Goal: Check status: Check status

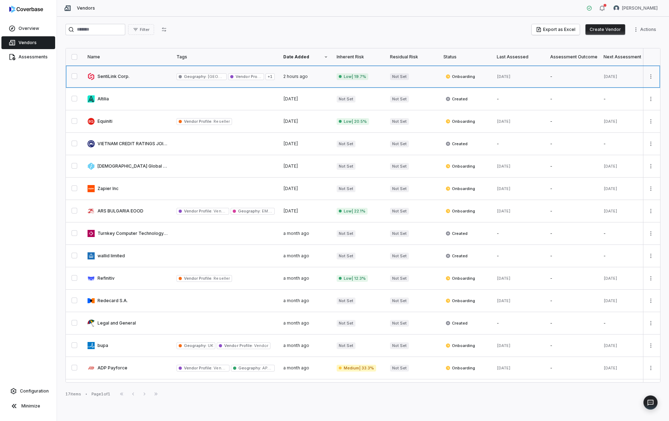
click at [101, 73] on link at bounding box center [127, 76] width 89 height 22
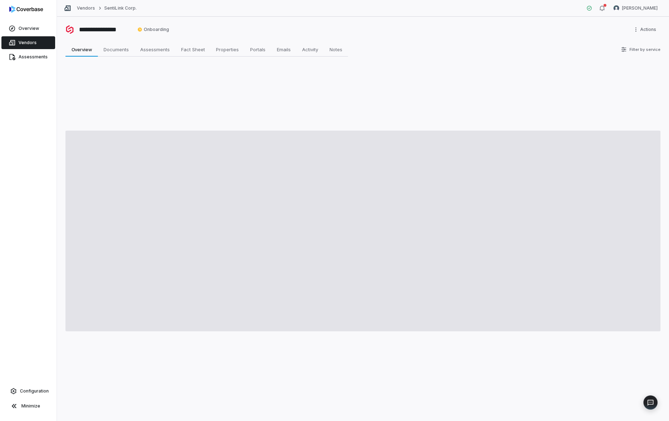
type textarea "*"
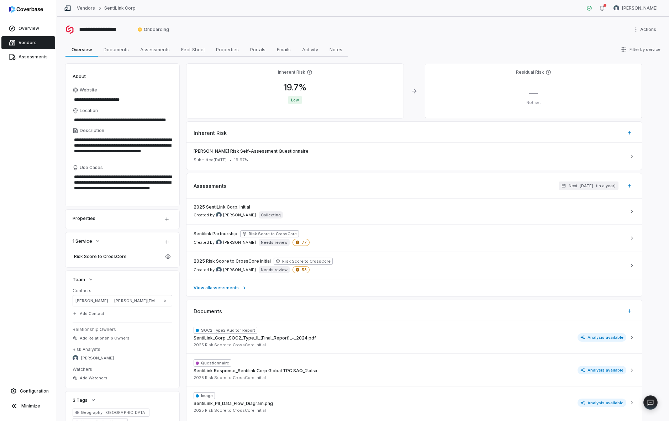
click at [352, 119] on div "Inherent Risk 19.7 % Low Residual Risk — Not set Inherent Risk Archer Risk Self…" at bounding box center [415, 308] width 456 height 488
click at [201, 209] on span "2025 SentiLink Corp. Initial" at bounding box center [222, 207] width 57 height 6
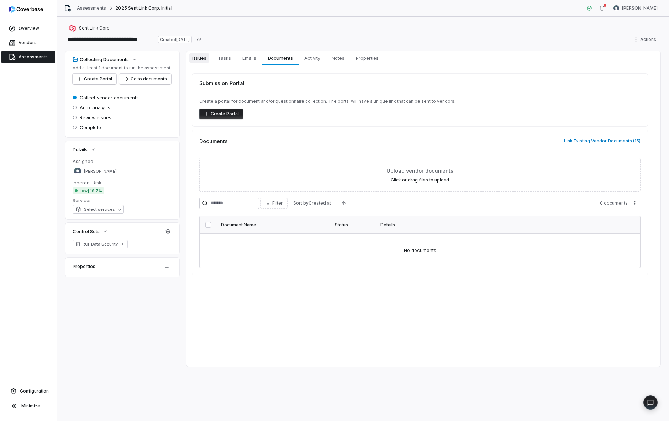
click at [206, 61] on span "Issues" at bounding box center [199, 57] width 20 height 9
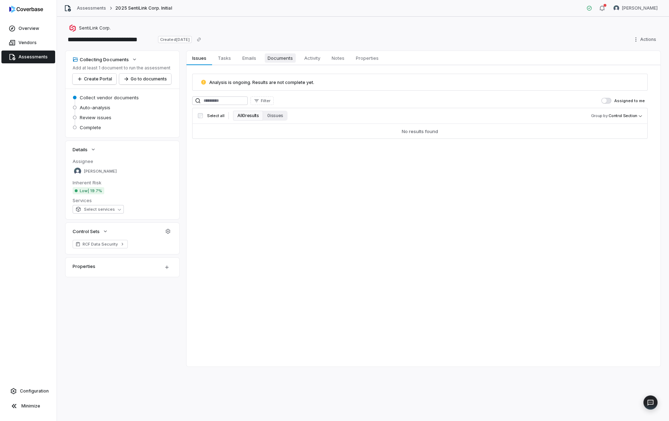
click at [285, 57] on span "Documents" at bounding box center [280, 57] width 31 height 9
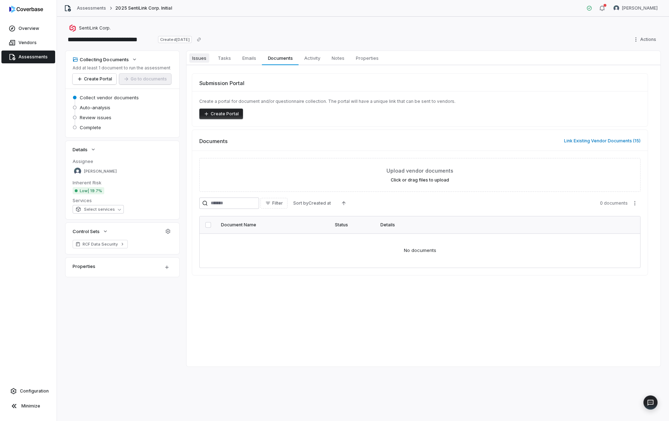
click at [202, 57] on span "Issues" at bounding box center [199, 57] width 20 height 9
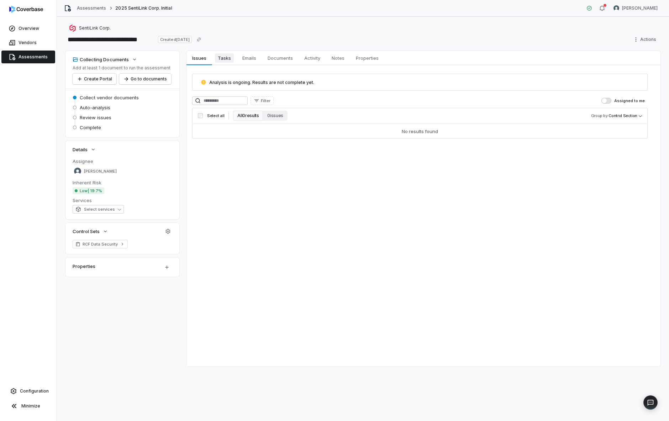
click at [230, 58] on span "Tasks" at bounding box center [224, 57] width 19 height 9
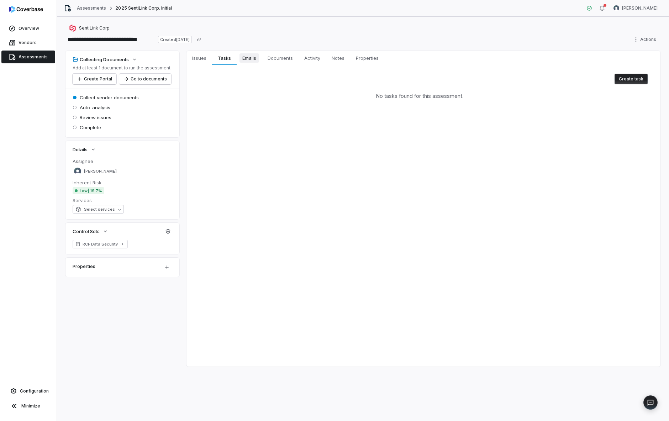
click at [252, 56] on span "Emails" at bounding box center [250, 57] width 20 height 9
click at [271, 56] on span "Documents" at bounding box center [280, 57] width 31 height 9
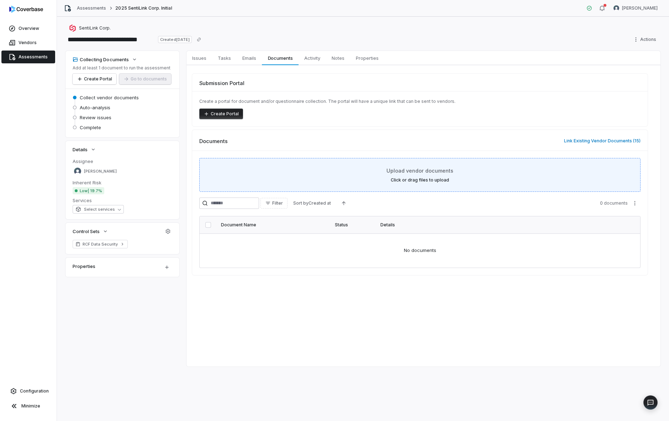
click at [335, 182] on div "Upload vendor documents Click or drag files to upload" at bounding box center [420, 175] width 424 height 16
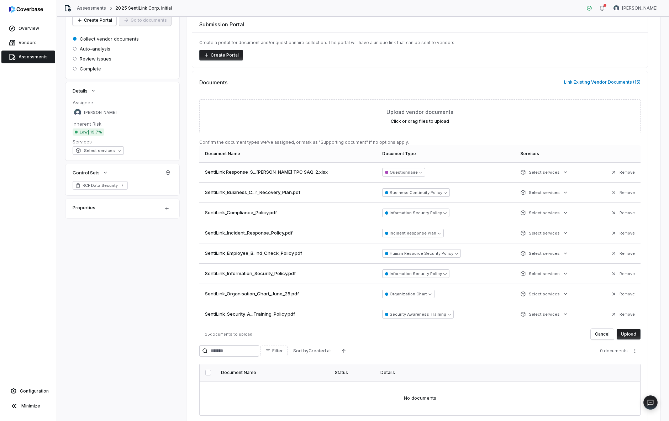
scroll to position [71, 0]
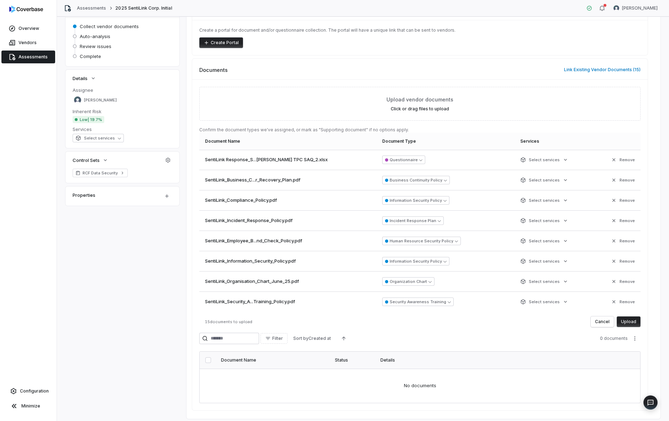
click at [632, 322] on button "Upload" at bounding box center [629, 321] width 24 height 11
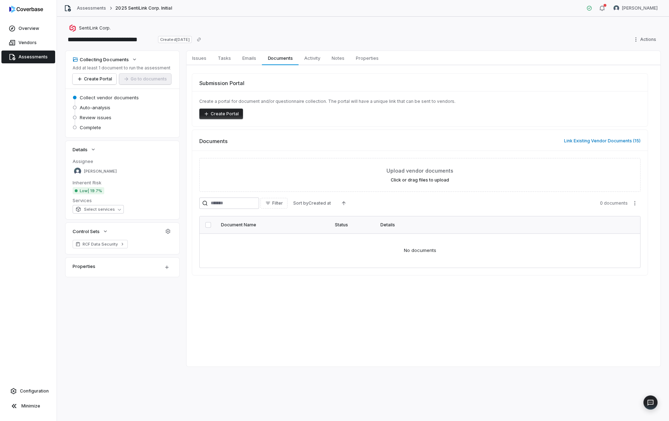
scroll to position [0, 0]
click at [582, 142] on button "Link Existing Vendor Documents ( 15 )" at bounding box center [602, 140] width 81 height 15
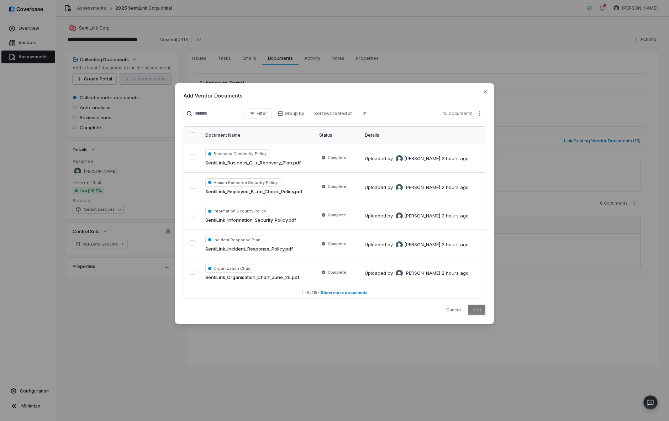
click at [193, 134] on button "button" at bounding box center [193, 135] width 6 height 6
click at [470, 310] on button "Add" at bounding box center [476, 310] width 17 height 11
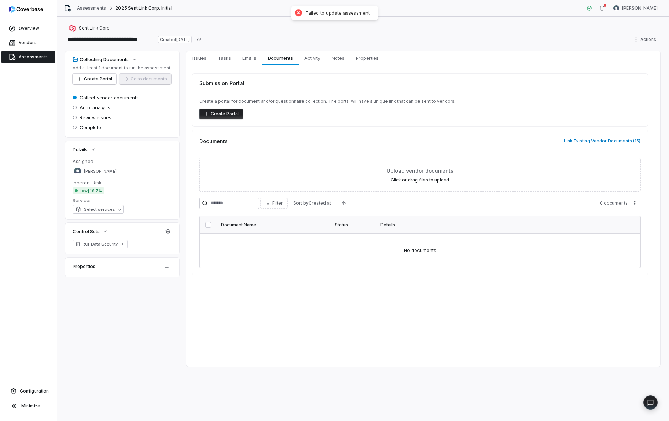
click at [297, 14] on div at bounding box center [298, 13] width 10 height 10
click at [432, 372] on div "**********" at bounding box center [363, 219] width 612 height 404
click at [248, 61] on span "Emails" at bounding box center [250, 57] width 20 height 9
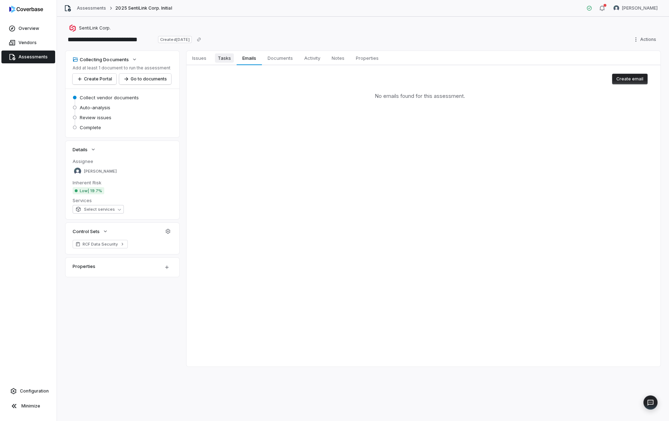
click at [224, 59] on span "Tasks" at bounding box center [224, 57] width 19 height 9
click at [197, 61] on span "Issues" at bounding box center [199, 57] width 20 height 9
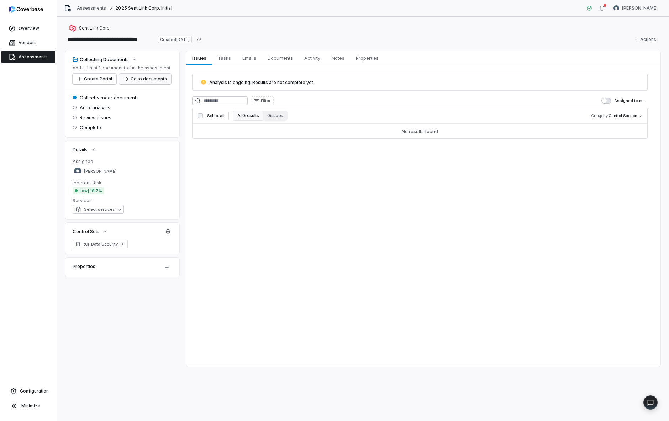
click at [136, 79] on button "Go to documents" at bounding box center [145, 79] width 52 height 11
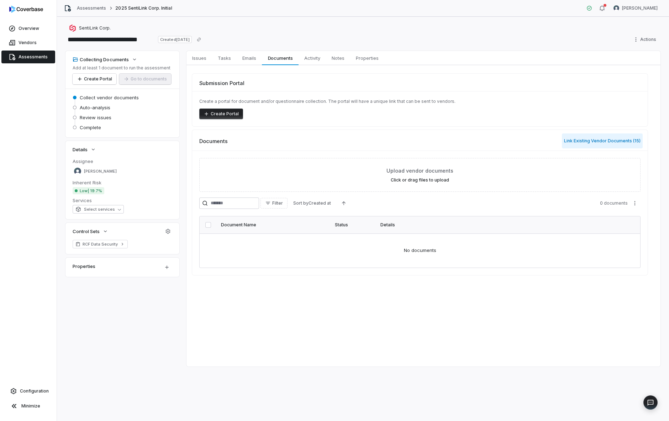
click at [595, 141] on button "Link Existing Vendor Documents ( 15 )" at bounding box center [602, 140] width 81 height 15
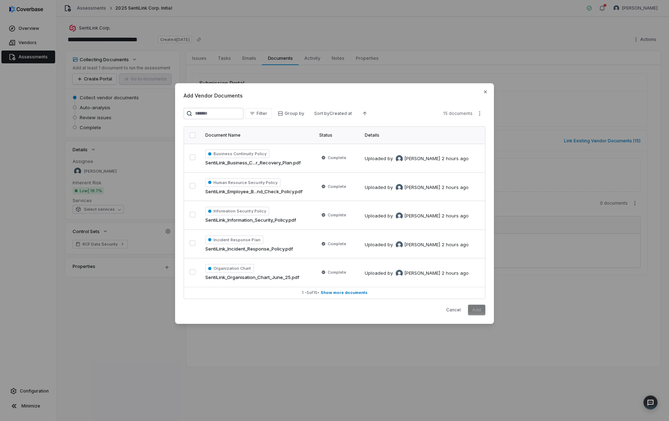
click at [191, 136] on button "button" at bounding box center [193, 135] width 6 height 6
click at [345, 295] on button "1 - 5 of 15 • Show more documents" at bounding box center [334, 292] width 301 height 11
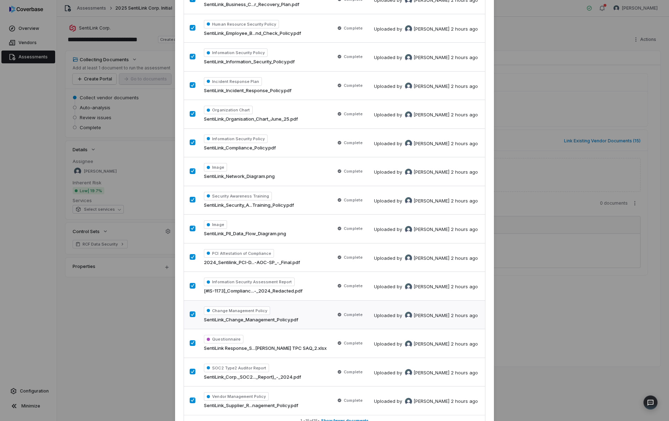
scroll to position [141, 0]
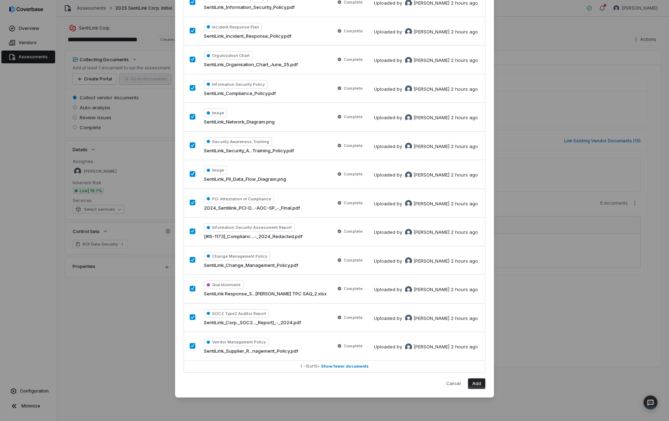
click at [475, 381] on button "Add" at bounding box center [476, 383] width 17 height 11
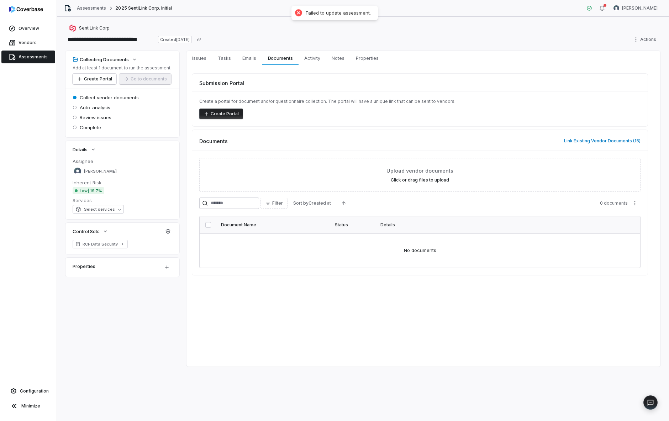
drag, startPoint x: 299, startPoint y: 13, endPoint x: 288, endPoint y: 44, distance: 32.5
click at [299, 13] on div at bounding box center [298, 13] width 10 height 10
click at [316, 55] on span "Activity" at bounding box center [312, 57] width 22 height 9
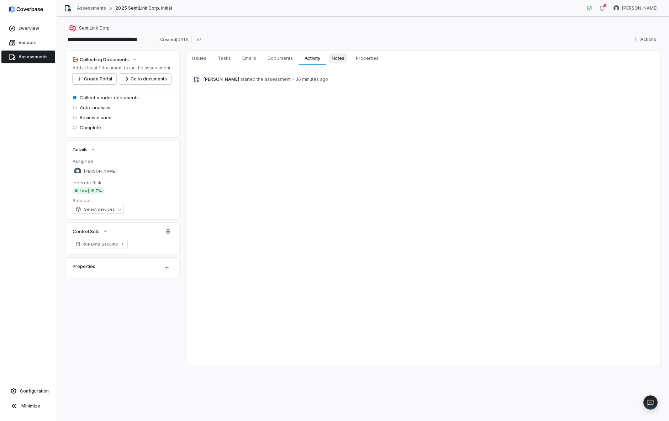
click at [338, 58] on span "Notes" at bounding box center [338, 57] width 19 height 9
click at [196, 57] on span "Issues" at bounding box center [199, 57] width 20 height 9
click at [228, 56] on span "Tasks" at bounding box center [224, 57] width 19 height 9
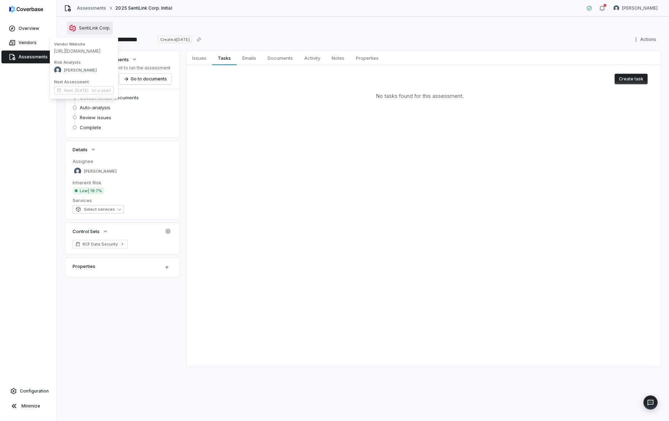
click at [91, 31] on span "SentiLink Corp." at bounding box center [95, 28] width 32 height 6
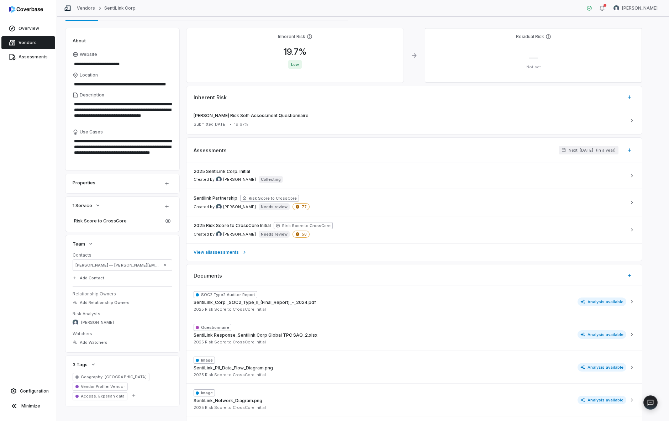
scroll to position [71, 0]
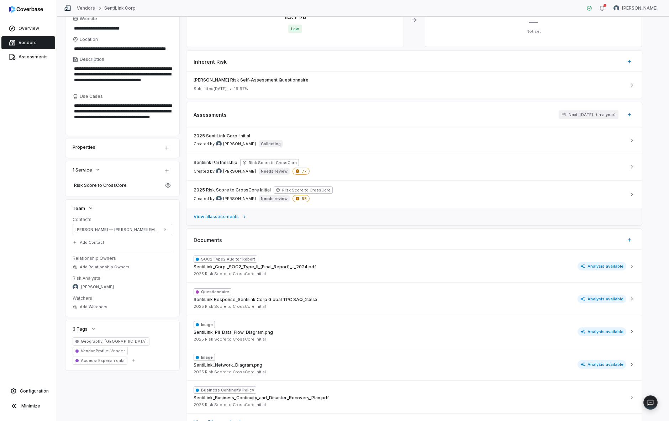
click at [225, 217] on span "View all assessments" at bounding box center [216, 217] width 45 height 6
type textarea "*"
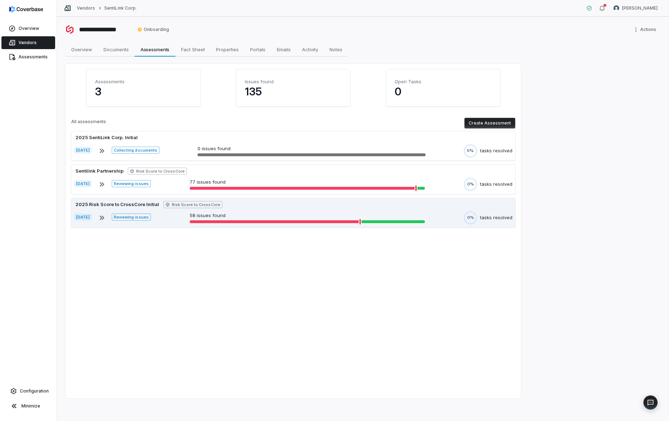
click at [106, 217] on icon at bounding box center [102, 218] width 9 height 9
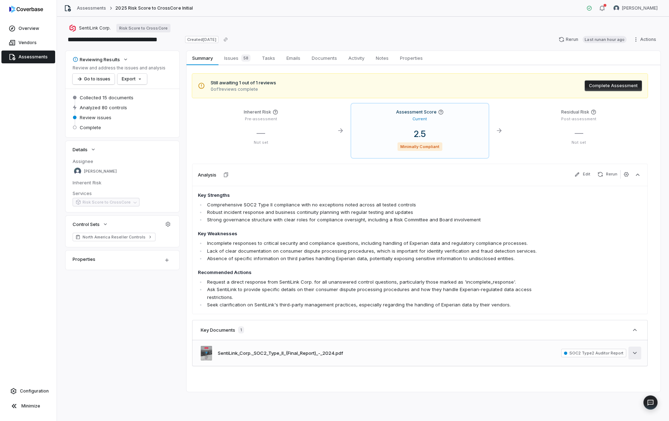
click at [633, 350] on icon "button" at bounding box center [634, 353] width 7 height 7
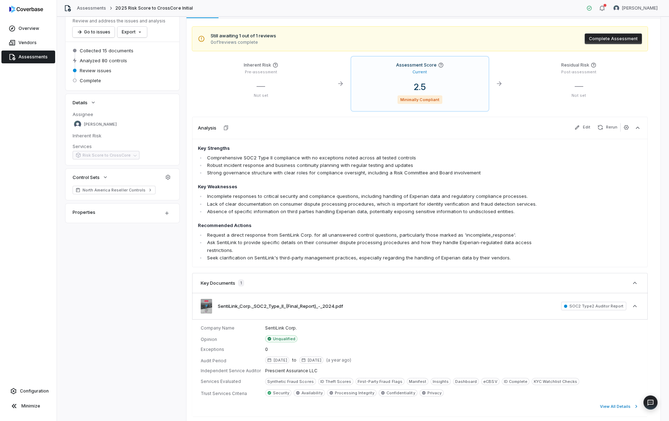
scroll to position [83, 0]
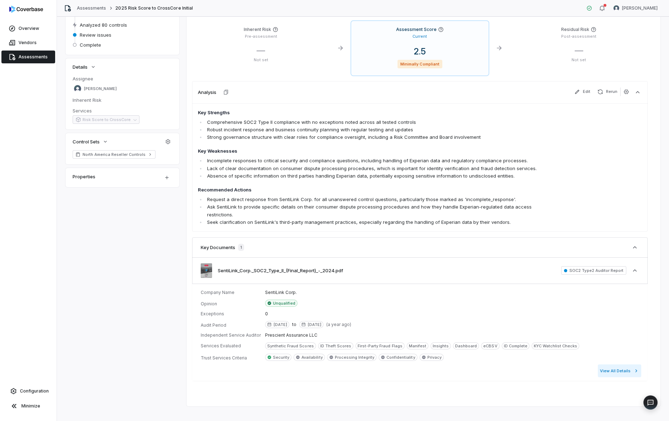
click at [615, 364] on button "View All Details" at bounding box center [619, 370] width 43 height 13
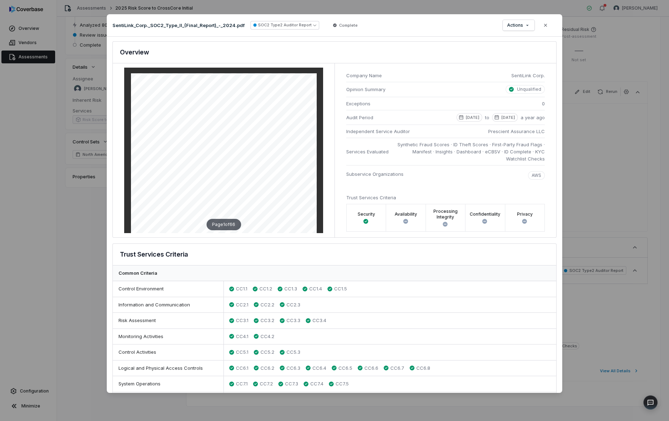
scroll to position [0, 0]
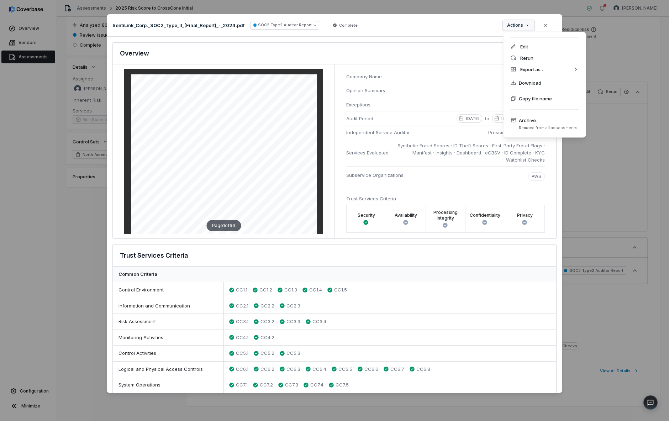
click at [525, 24] on div "Document Preview SentiLink_Corp._SOC2_Type_II_(Final_Report)_-_2024.pdf SOC2 Ty…" at bounding box center [334, 211] width 669 height 416
click at [547, 25] on div "Document Preview SentiLink_Corp._SOC2_Type_II_(Final_Report)_-_2024.pdf SOC2 Ty…" at bounding box center [334, 211] width 669 height 416
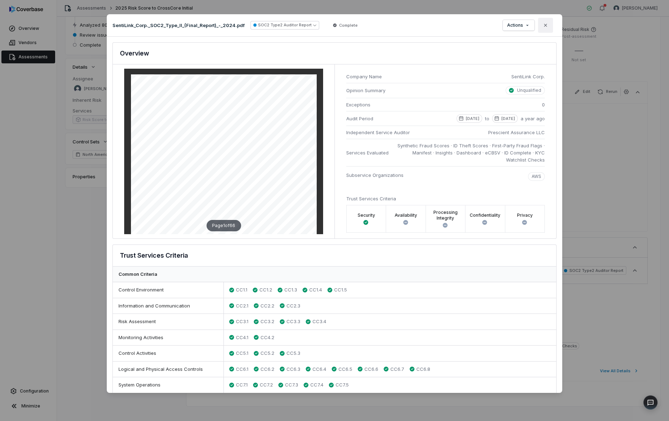
click at [545, 26] on icon "button" at bounding box center [546, 25] width 6 height 6
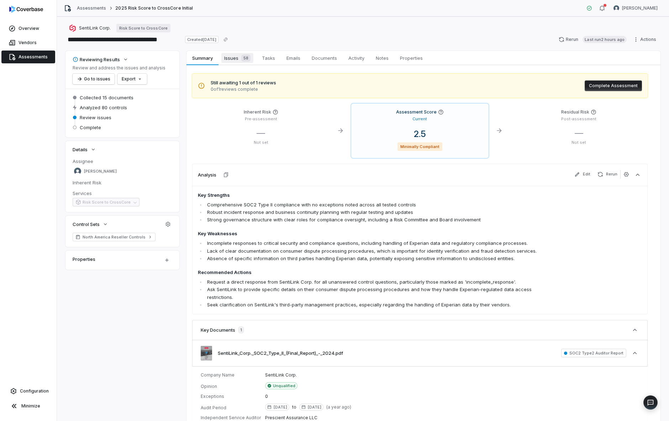
click at [234, 61] on span "Issues 58" at bounding box center [237, 58] width 32 height 10
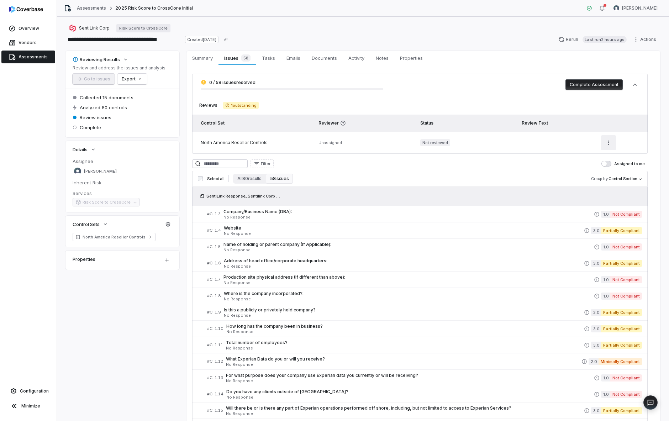
click at [611, 142] on html "**********" at bounding box center [334, 210] width 669 height 421
click at [469, 191] on html "**********" at bounding box center [334, 210] width 669 height 421
click at [322, 62] on span "Documents" at bounding box center [324, 57] width 31 height 9
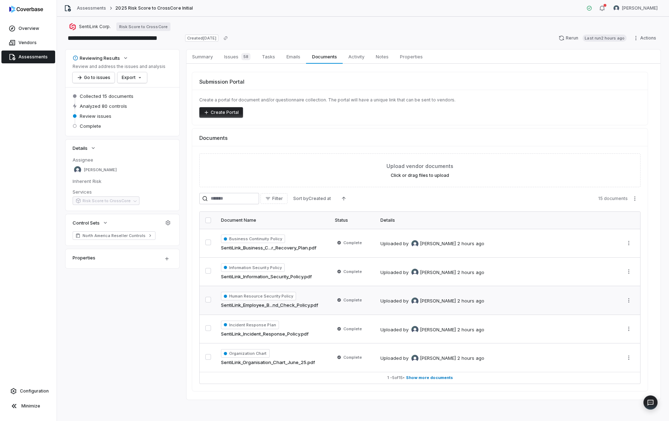
scroll to position [1, 0]
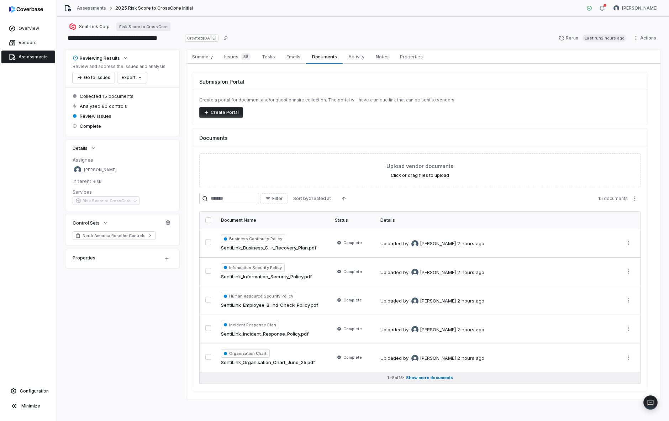
click at [425, 377] on span "Show more documents" at bounding box center [429, 377] width 47 height 5
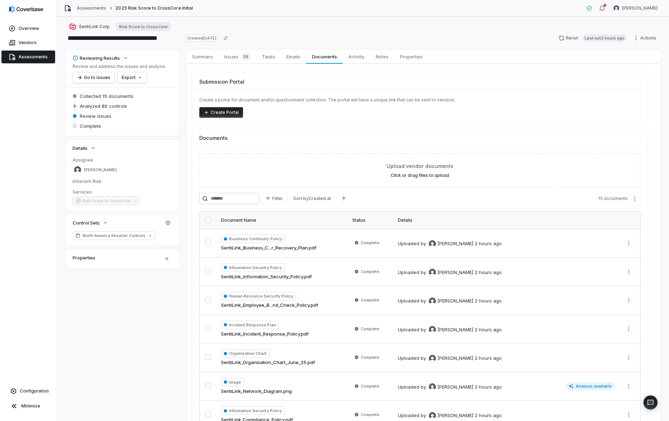
scroll to position [0, 0]
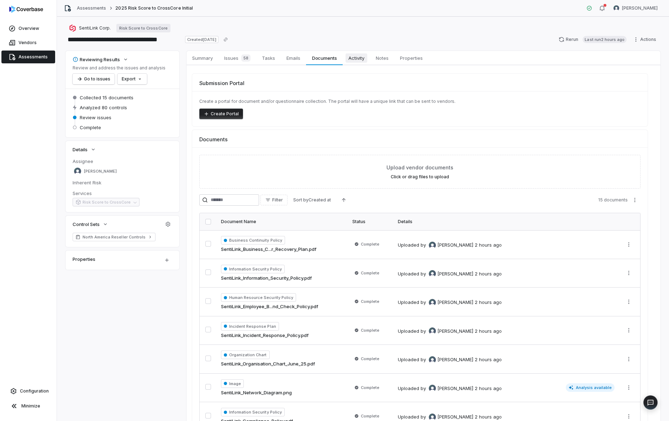
click at [363, 60] on span "Activity" at bounding box center [357, 57] width 22 height 9
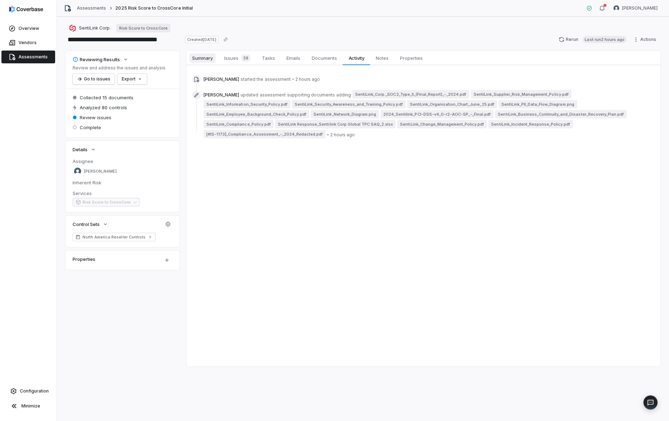
click at [205, 59] on span "Summary" at bounding box center [202, 57] width 26 height 9
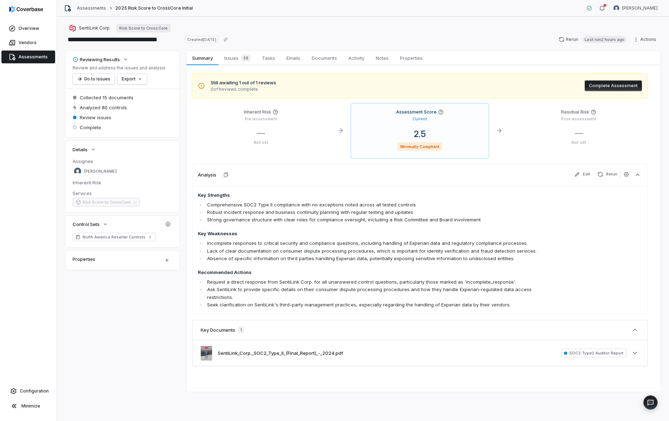
drag, startPoint x: 25, startPoint y: 147, endPoint x: 253, endPoint y: 178, distance: 230.0
click at [27, 147] on div "Overview Vendors Assessments Configuration Minimize" at bounding box center [28, 210] width 57 height 421
click at [231, 59] on span "Issues 58" at bounding box center [237, 58] width 32 height 10
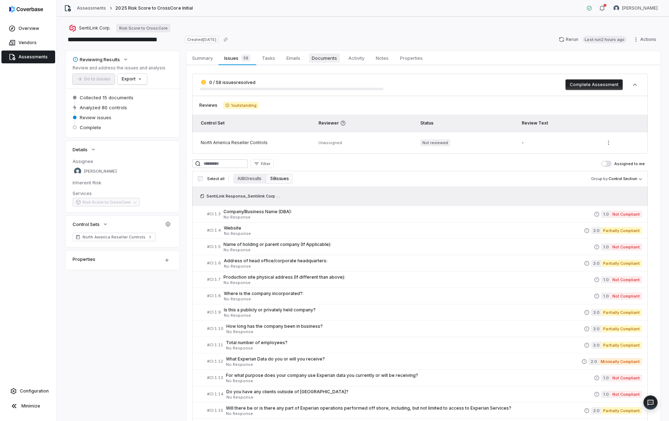
click at [318, 57] on span "Documents" at bounding box center [324, 57] width 31 height 9
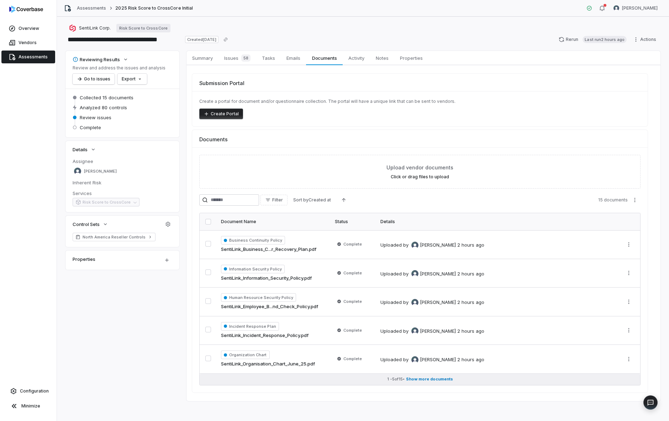
click at [433, 378] on span "Show more documents" at bounding box center [429, 379] width 47 height 5
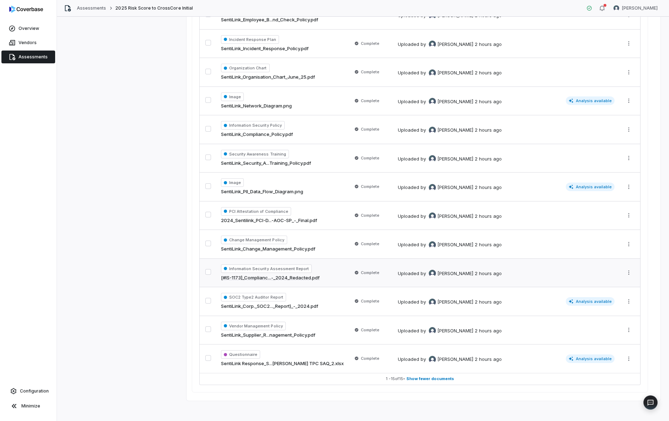
scroll to position [287, 0]
click at [581, 356] on span "Analysis available" at bounding box center [590, 358] width 49 height 9
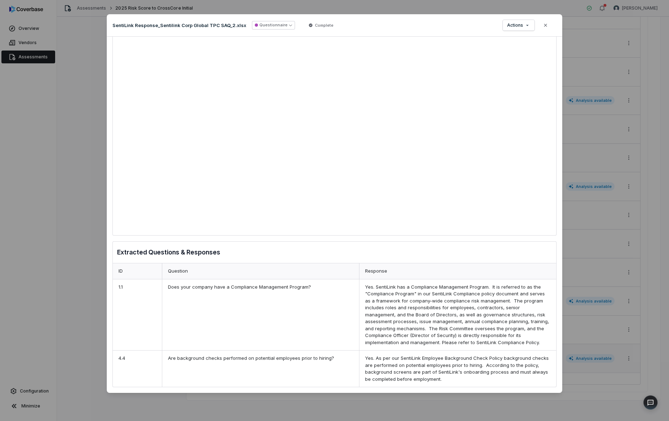
scroll to position [85, 0]
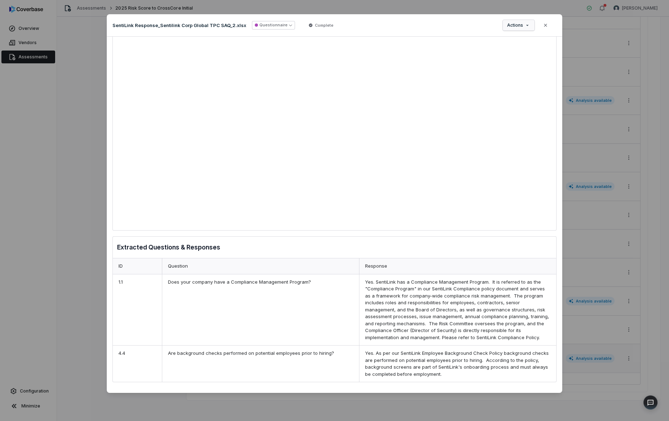
click at [528, 23] on div "Document Preview SentiLink Response_Sentilink Corp Global TPC SAQ_2.xlsx Questi…" at bounding box center [334, 211] width 669 height 416
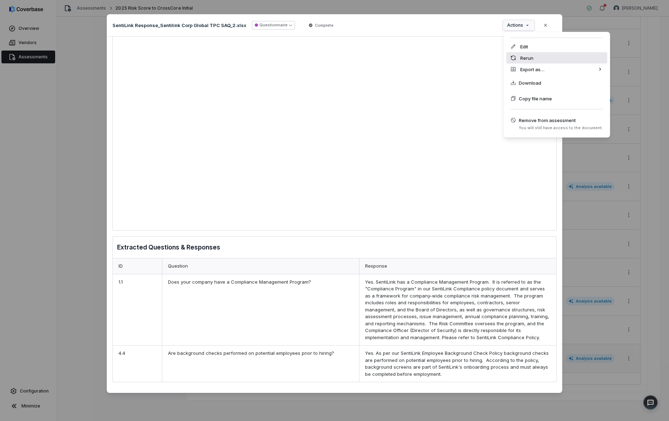
click at [520, 59] on div "Rerun" at bounding box center [556, 57] width 101 height 11
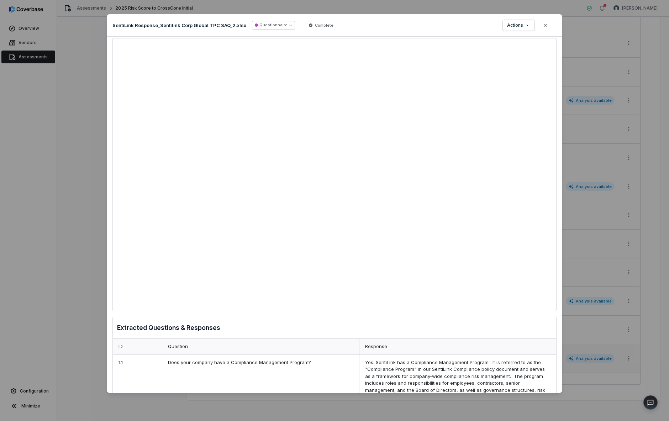
scroll to position [0, 0]
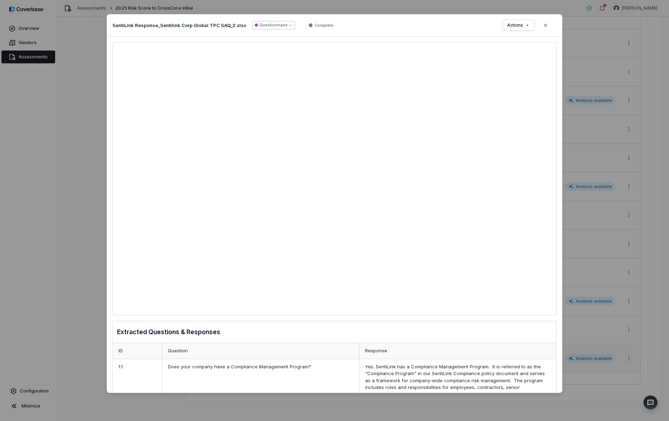
click at [289, 24] on icon "button" at bounding box center [290, 24] width 3 height 3
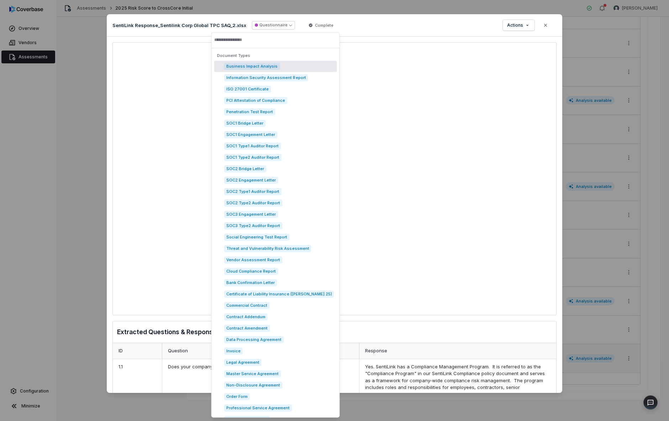
click at [399, 33] on div "SentiLink Response_Sentilink Corp Global TPC SAQ_2.xlsx Questionnaire Complete …" at bounding box center [335, 25] width 456 height 22
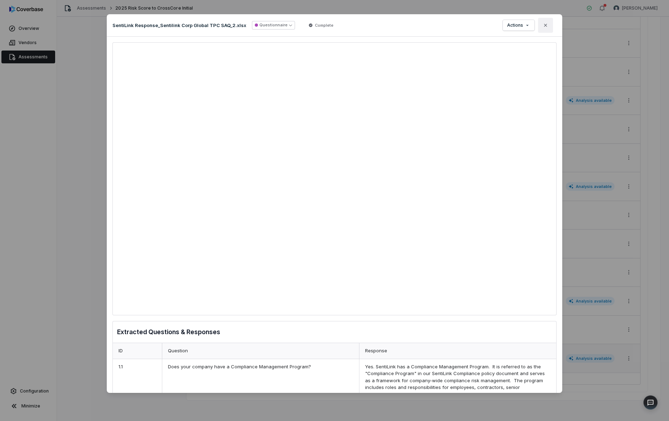
click at [545, 25] on icon "button" at bounding box center [546, 25] width 6 height 6
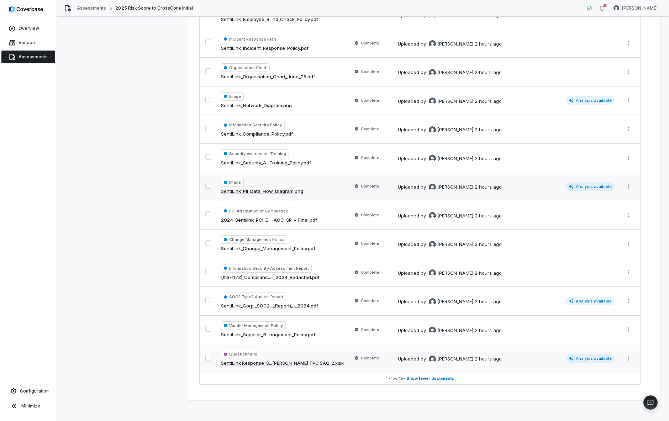
click at [594, 183] on span "Analysis available" at bounding box center [590, 186] width 49 height 9
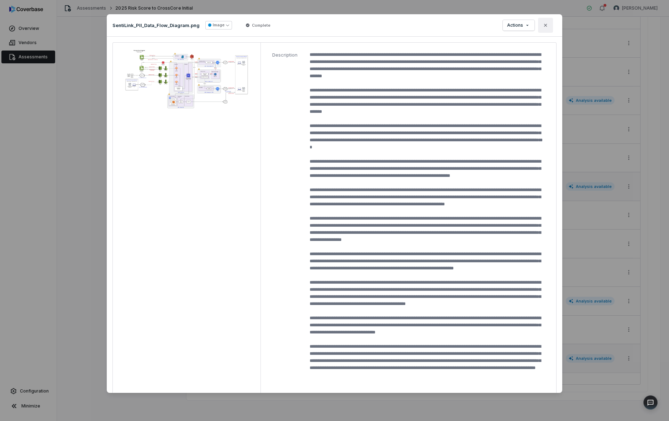
click at [546, 26] on icon "button" at bounding box center [545, 24] width 3 height 3
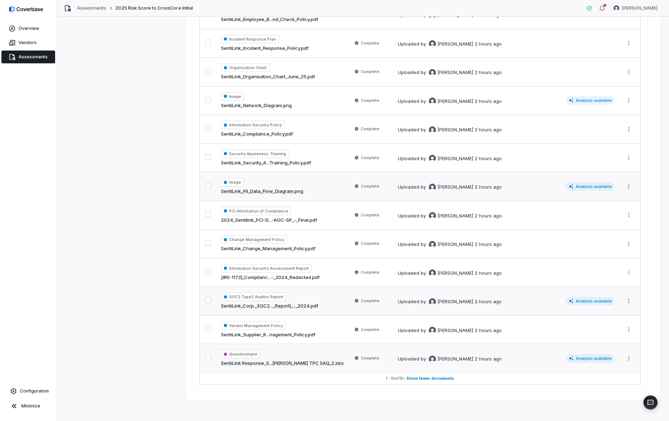
scroll to position [109, 0]
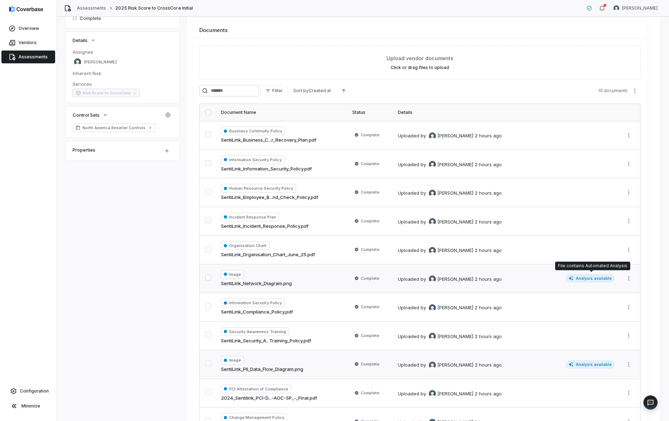
click at [592, 276] on span "Analysis available" at bounding box center [590, 278] width 49 height 9
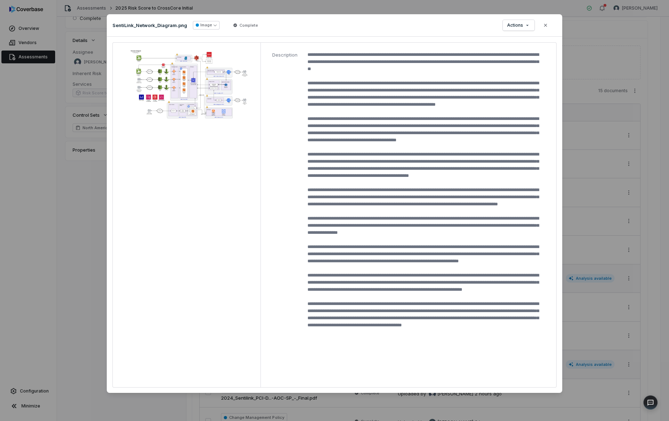
click at [630, 162] on div "Document Preview SentiLink_Network_Diagram.png Image Complete Actions Close Des…" at bounding box center [334, 211] width 669 height 416
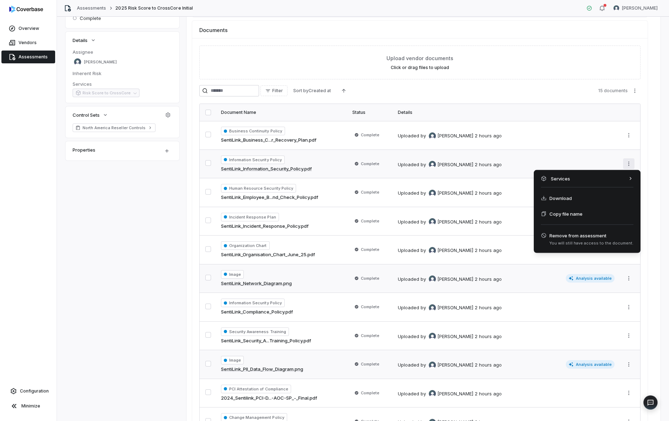
click at [629, 162] on html "**********" at bounding box center [334, 210] width 669 height 421
click at [124, 219] on html "**********" at bounding box center [334, 210] width 669 height 421
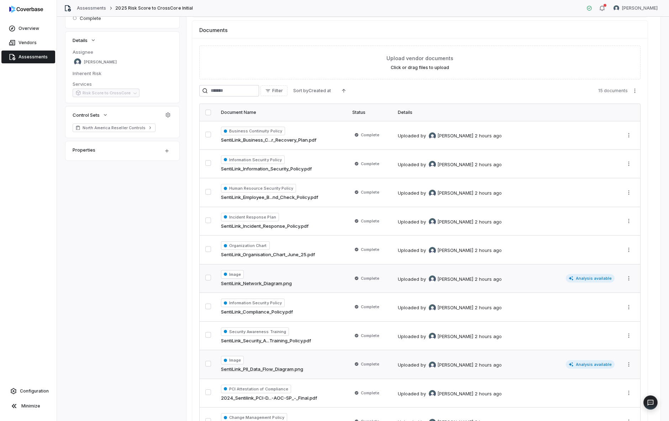
click at [254, 169] on link "SentiLink_Information_Security_Policy.pdf" at bounding box center [266, 169] width 91 height 7
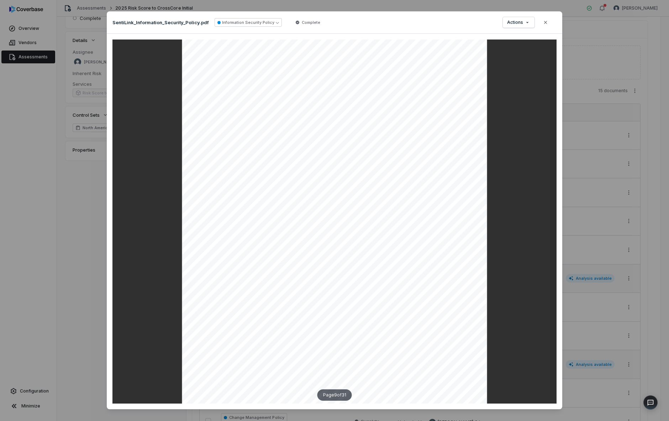
scroll to position [3488, 0]
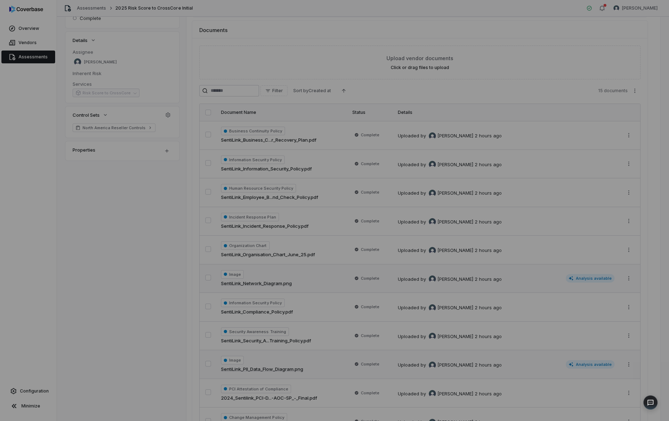
click at [56, 256] on div "Document Preview" at bounding box center [334, 210] width 669 height 421
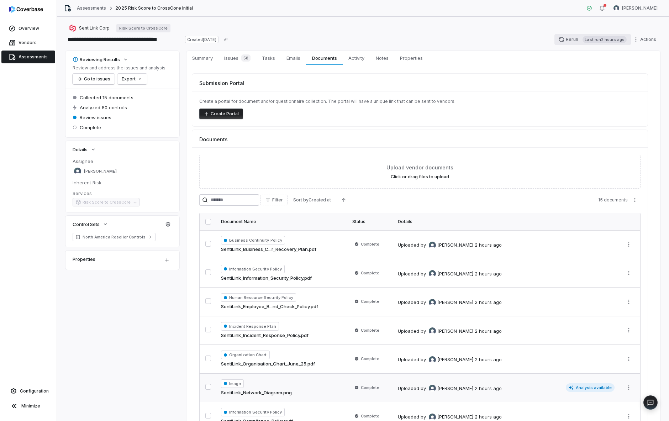
click at [565, 39] on button "Rerun Last run 2 hours ago" at bounding box center [593, 39] width 77 height 11
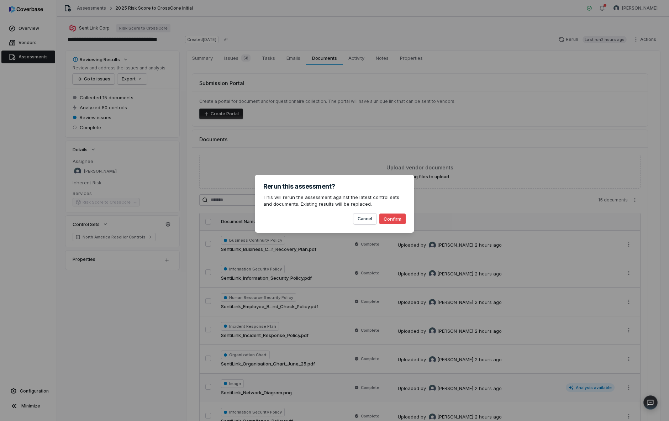
click at [390, 221] on button "Confirm" at bounding box center [392, 219] width 26 height 11
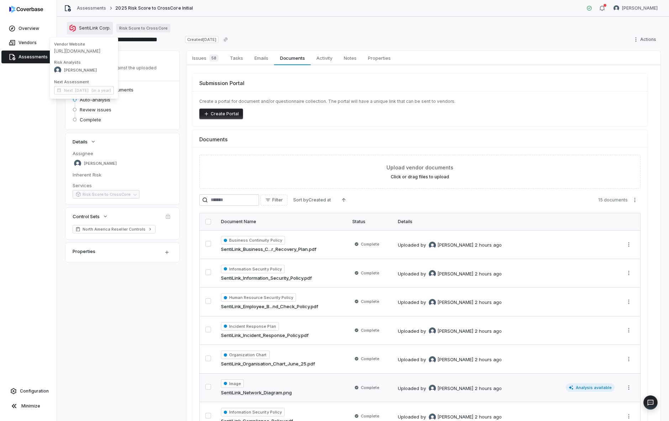
click at [95, 25] on div "SentiLink Corp." at bounding box center [90, 28] width 42 height 7
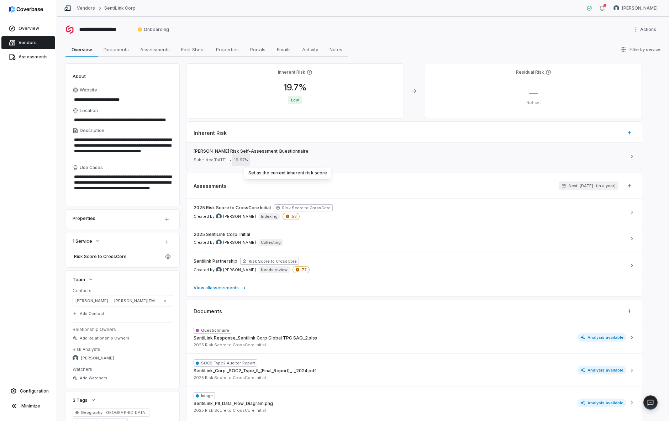
click at [251, 159] on html "**********" at bounding box center [334, 210] width 669 height 421
click at [344, 142] on html "**********" at bounding box center [334, 210] width 669 height 421
click at [206, 156] on div "Submitted Sep 22, 2025 • 19.67 %" at bounding box center [410, 160] width 433 height 9
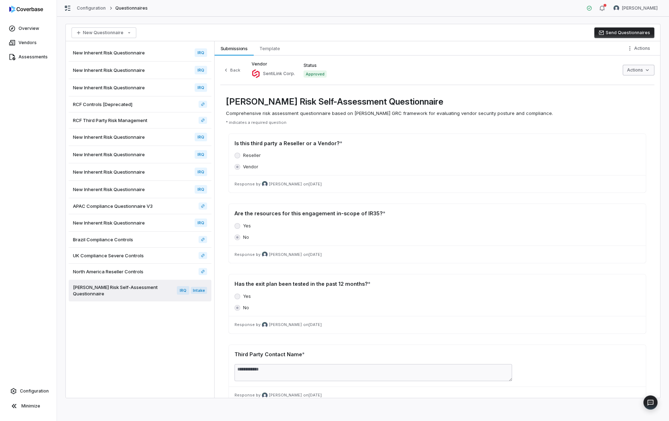
click at [643, 70] on html "Overview Vendors Assessments Configuration Minimize Configuration Questionnaire…" at bounding box center [334, 210] width 669 height 421
click at [547, 72] on html "Overview Vendors Assessments Configuration Minimize Configuration Questionnaire…" at bounding box center [334, 210] width 669 height 421
click at [639, 46] on html "Overview Vendors Assessments Configuration Minimize Configuration Questionnaire…" at bounding box center [334, 210] width 669 height 421
click at [611, 60] on div "Configure Conditional Logic" at bounding box center [612, 63] width 79 height 11
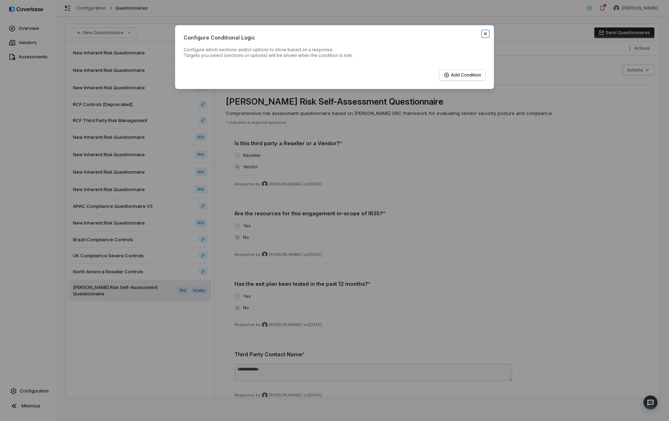
click at [484, 32] on icon "button" at bounding box center [486, 34] width 6 height 6
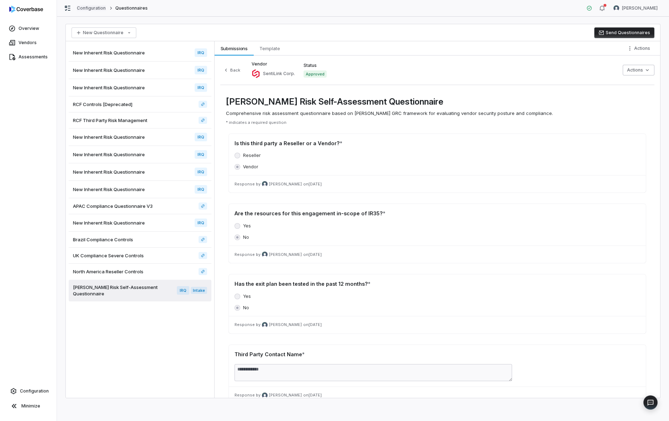
click at [89, 7] on link "Configuration" at bounding box center [91, 8] width 29 height 6
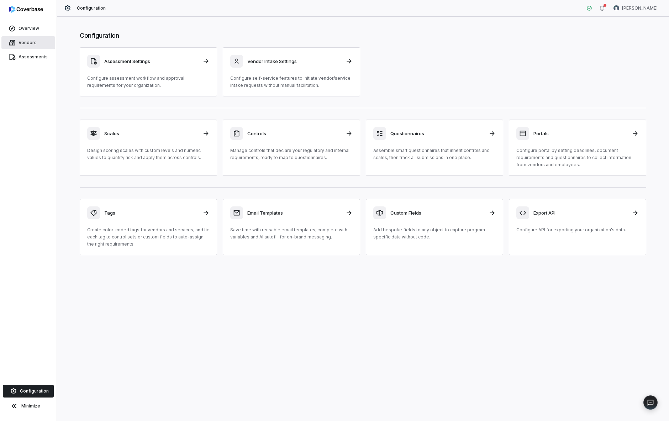
click at [14, 41] on icon at bounding box center [12, 42] width 7 height 7
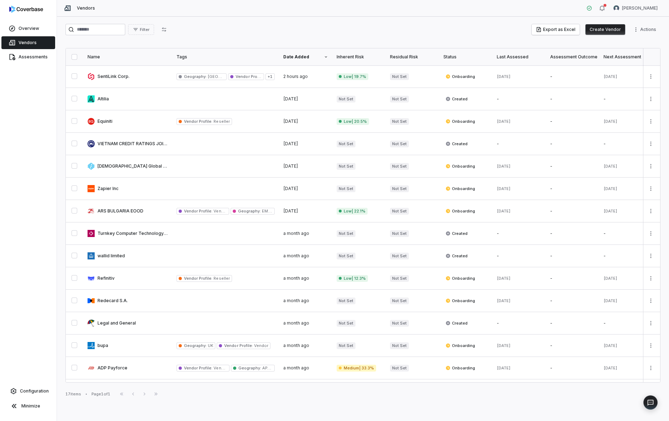
click at [30, 119] on div "Overview Vendors Assessments Configuration Minimize" at bounding box center [28, 210] width 57 height 421
click at [33, 232] on div "Overview Vendors Assessments Configuration Minimize" at bounding box center [28, 210] width 57 height 421
